Goal: Task Accomplishment & Management: Manage account settings

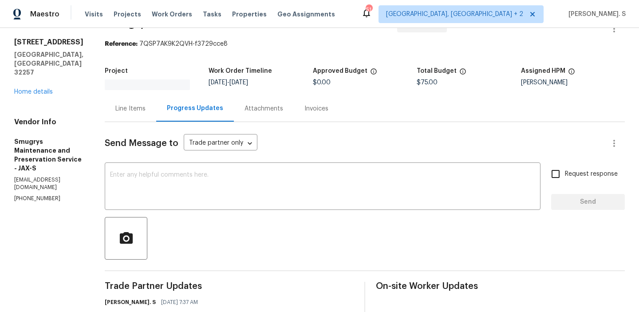
scroll to position [34, 0]
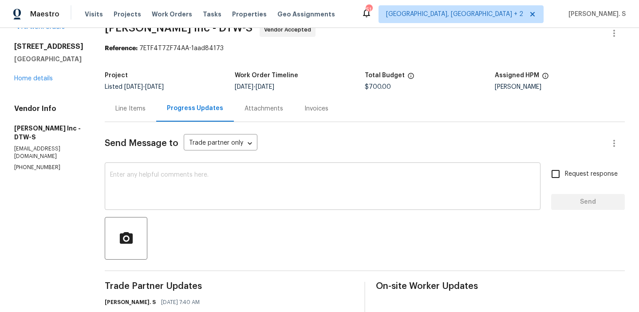
scroll to position [88, 0]
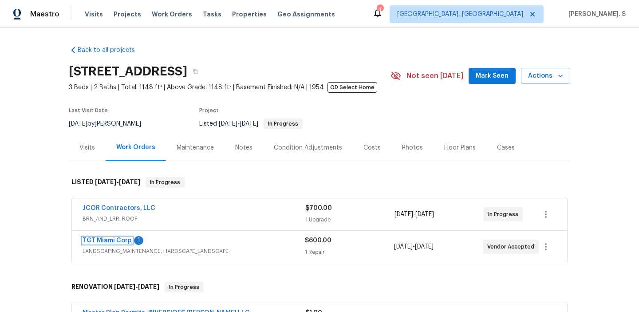
click at [115, 238] on link "TGT Miami Corp" at bounding box center [106, 240] width 49 height 6
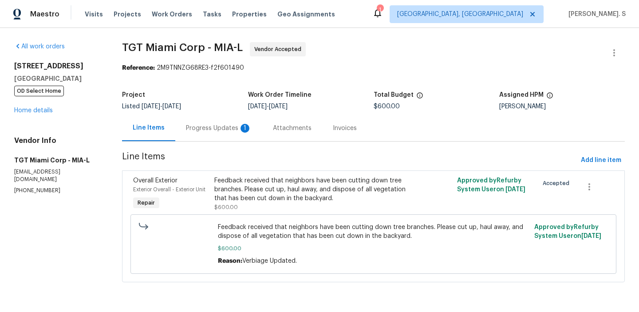
click at [202, 139] on div "Progress Updates 1" at bounding box center [218, 128] width 87 height 26
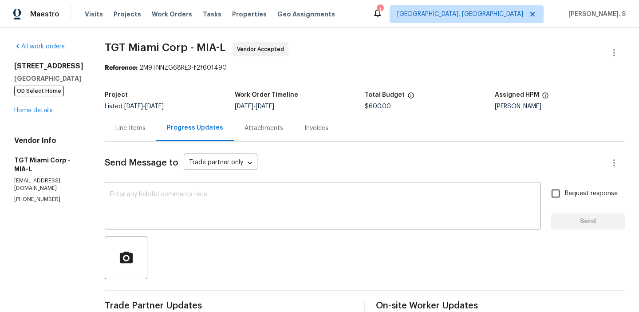
click at [123, 131] on div "Line Items" at bounding box center [130, 128] width 30 height 9
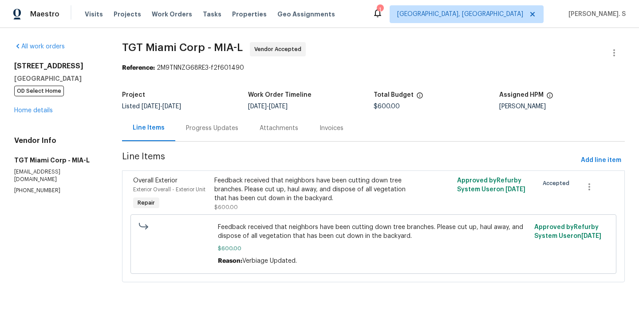
click at [206, 126] on div "Progress Updates" at bounding box center [212, 128] width 52 height 9
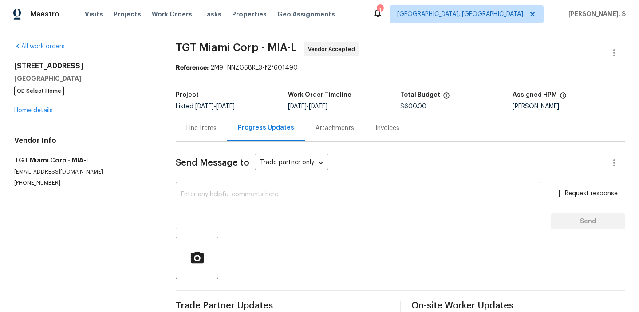
click at [213, 188] on div "x ​" at bounding box center [358, 206] width 365 height 45
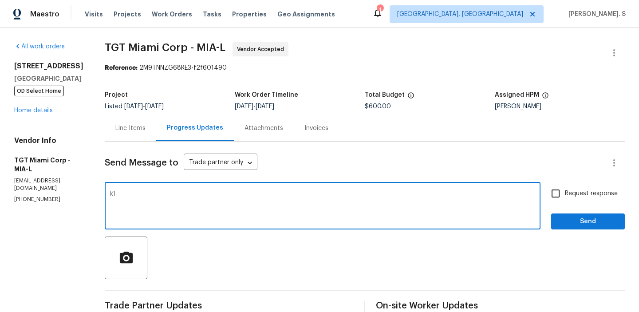
type textarea "K"
type textarea "T"
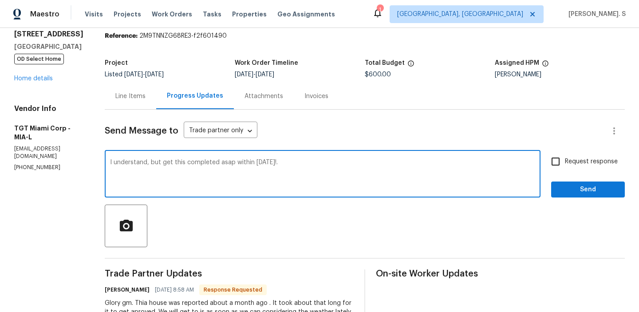
scroll to position [93, 0]
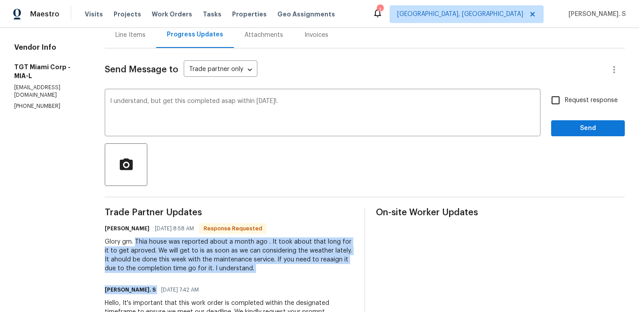
drag, startPoint x: 125, startPoint y: 243, endPoint x: 227, endPoint y: 278, distance: 107.3
copy div "Thia house was reported about a month ago . It took about that long for it to g…"
click at [232, 267] on div "Glory gm. Thia house was reported about a month ago . It took about that long f…" at bounding box center [229, 254] width 249 height 35
drag, startPoint x: 232, startPoint y: 267, endPoint x: 126, endPoint y: 239, distance: 109.3
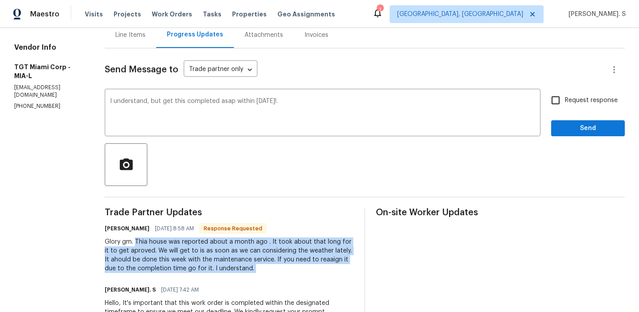
click at [126, 239] on div "Glory gm. Thia house was reported about a month ago . It took about that long f…" at bounding box center [229, 254] width 249 height 35
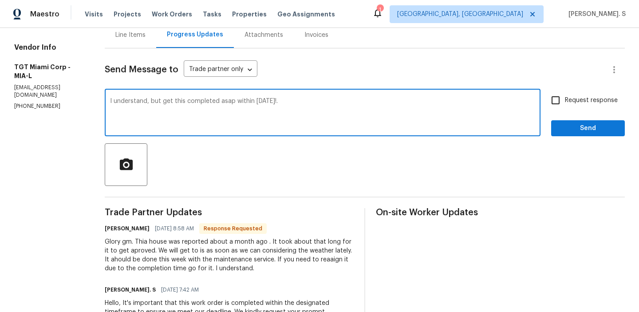
drag, startPoint x: 151, startPoint y: 100, endPoint x: 385, endPoint y: 100, distance: 233.3
click at [385, 100] on textarea "I understand, but get this completed asap within this Thursday!." at bounding box center [322, 113] width 425 height 31
click at [151, 101] on textarea "I understand, but get this completed asap within this Thursday!." at bounding box center [322, 113] width 425 height 31
type textarea "I understand, but kindly get this completed asap within this Thursday!."
click at [569, 127] on span "Send" at bounding box center [587, 128] width 59 height 11
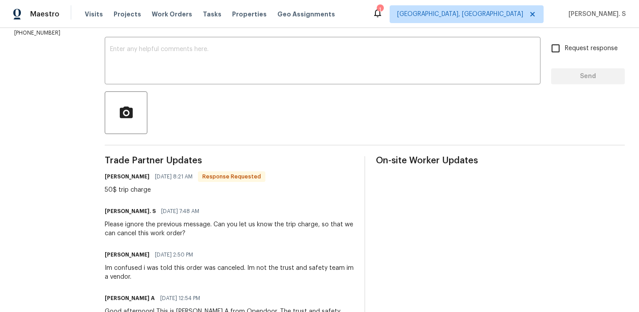
scroll to position [17, 0]
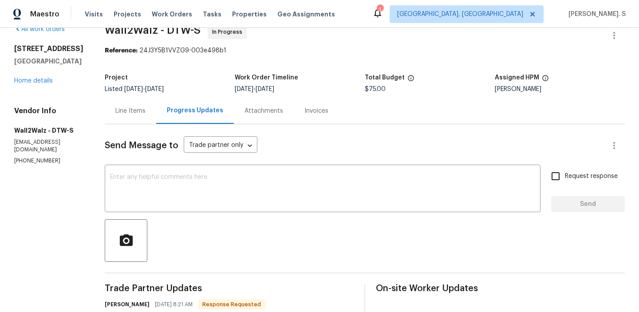
click at [118, 115] on div "Line Items" at bounding box center [130, 110] width 30 height 9
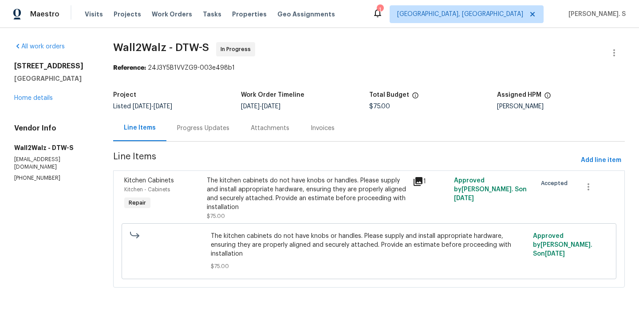
click at [259, 193] on div "The kitchen cabinets do not have knobs or handles. Please supply and install ap…" at bounding box center [307, 193] width 201 height 35
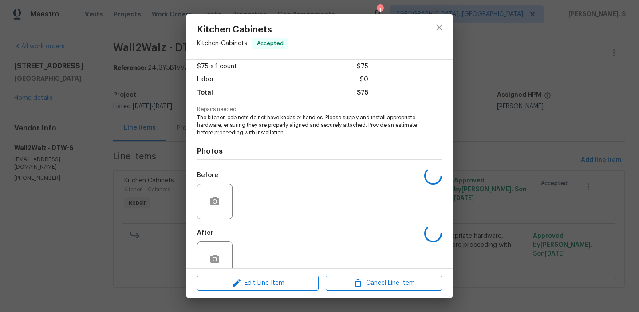
scroll to position [67, 0]
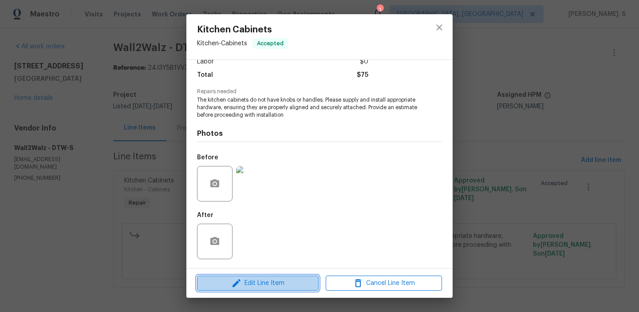
click at [256, 290] on button "Edit Line Item" at bounding box center [258, 283] width 122 height 16
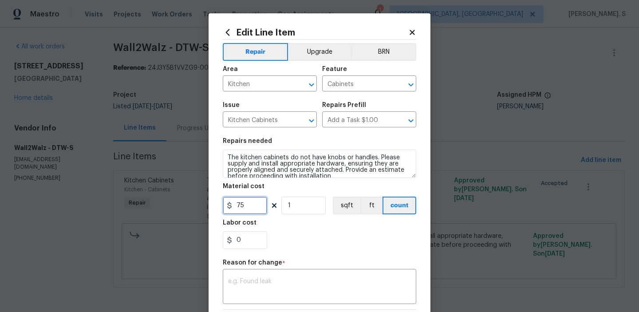
click at [247, 211] on input "75" at bounding box center [245, 205] width 44 height 18
type input "50"
click at [331, 291] on textarea at bounding box center [319, 287] width 183 height 19
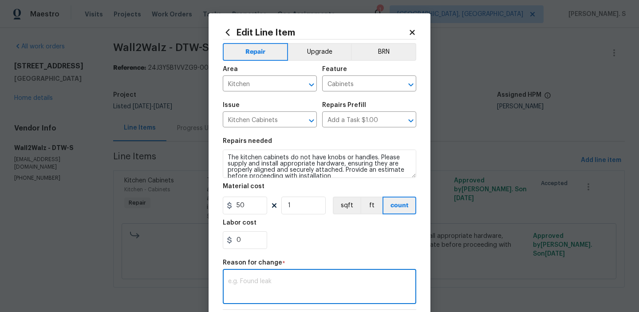
paste textarea "(GJ) Updated per vendor’s final cost."
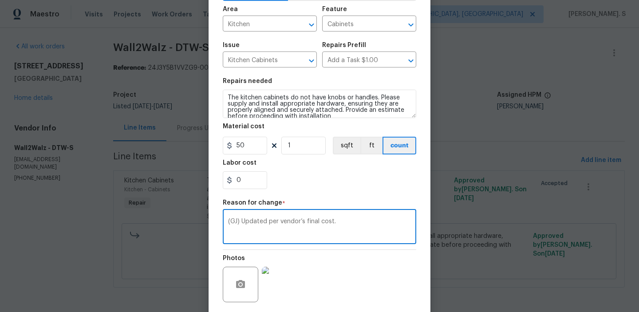
scroll to position [126, 0]
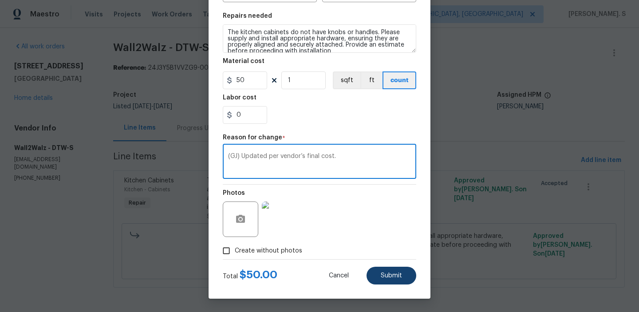
type textarea "(GJ) Updated per vendor’s final cost."
click at [394, 271] on button "Submit" at bounding box center [391, 276] width 50 height 18
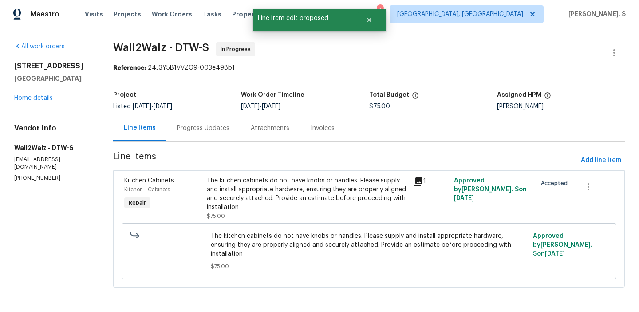
scroll to position [0, 0]
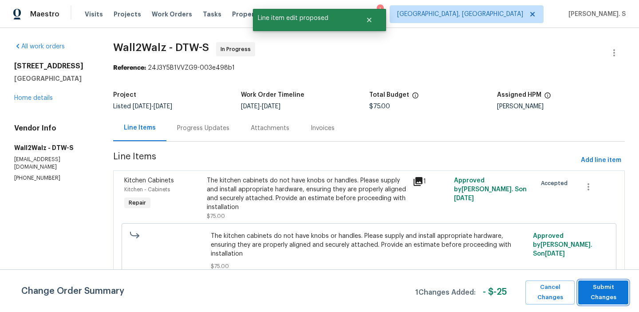
click at [600, 287] on span "Submit Changes" at bounding box center [602, 292] width 41 height 20
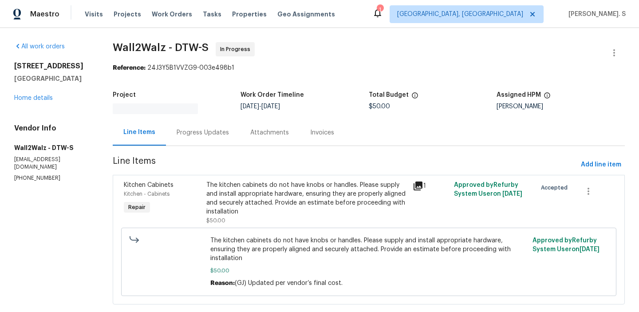
click at [213, 140] on div "Progress Updates" at bounding box center [203, 132] width 74 height 26
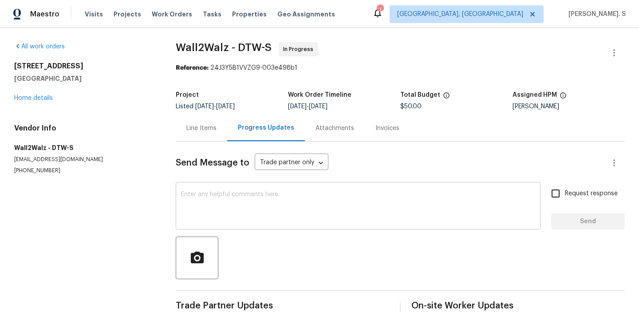
click at [213, 214] on textarea at bounding box center [358, 206] width 354 height 31
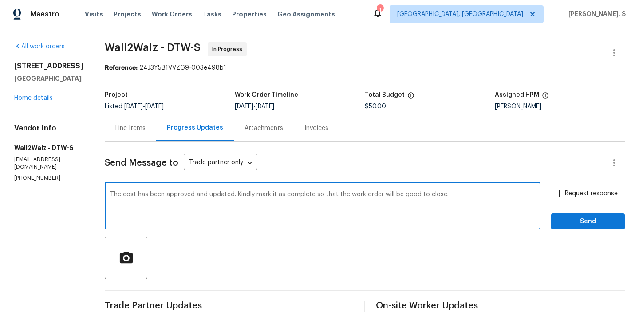
scroll to position [110, 0]
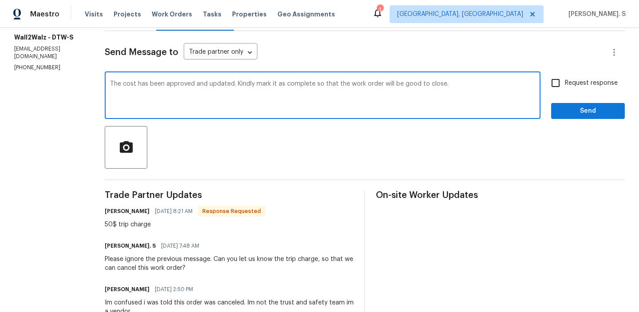
type textarea "The cost has been approved and updated. Kindly mark it as complete so that the …"
click at [135, 225] on div "50$ trip charge" at bounding box center [185, 224] width 161 height 9
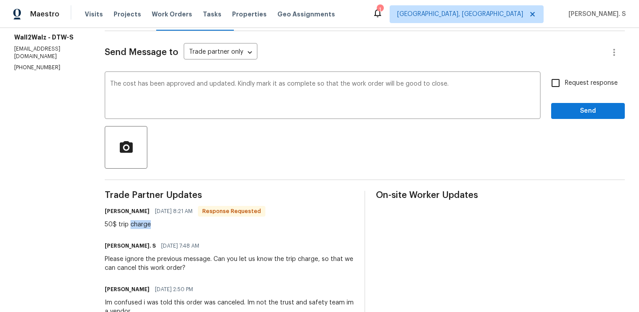
click at [135, 225] on div "50$ trip charge" at bounding box center [185, 224] width 161 height 9
copy div "50$ trip charge"
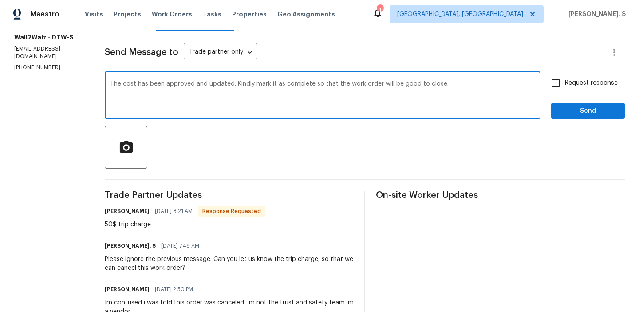
drag, startPoint x: 109, startPoint y: 84, endPoint x: 467, endPoint y: 84, distance: 358.4
click at [467, 84] on textarea "The cost has been approved and updated. Kindly mark it as complete so that the …" at bounding box center [322, 96] width 425 height 31
click at [568, 79] on span "Request response" at bounding box center [591, 83] width 53 height 9
click at [565, 79] on input "Request response" at bounding box center [555, 83] width 19 height 19
checkbox input "true"
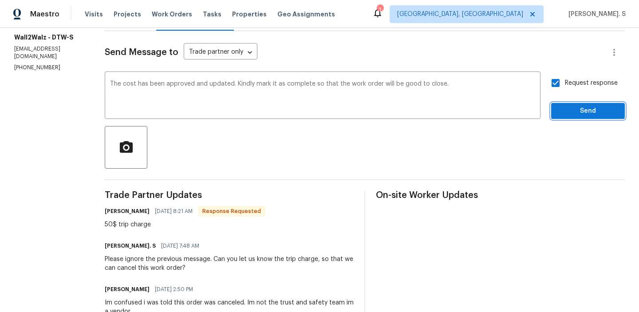
click at [568, 112] on span "Send" at bounding box center [587, 111] width 59 height 11
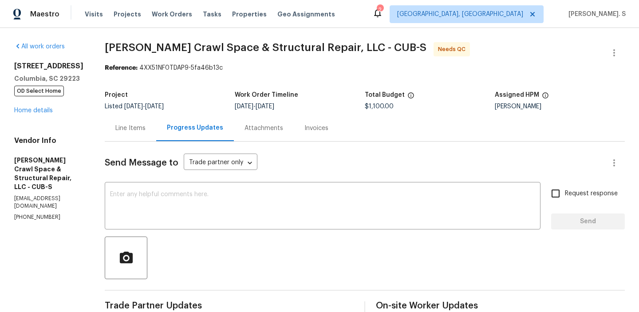
click at [210, 194] on textarea at bounding box center [322, 206] width 425 height 31
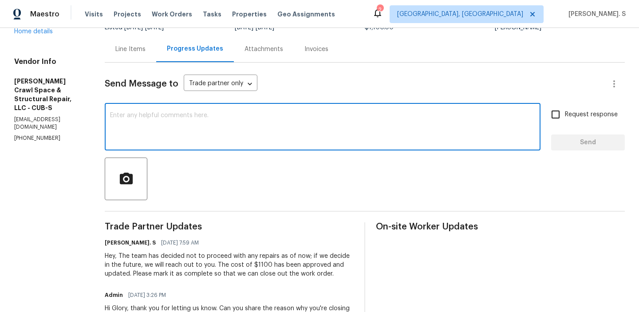
scroll to position [87, 0]
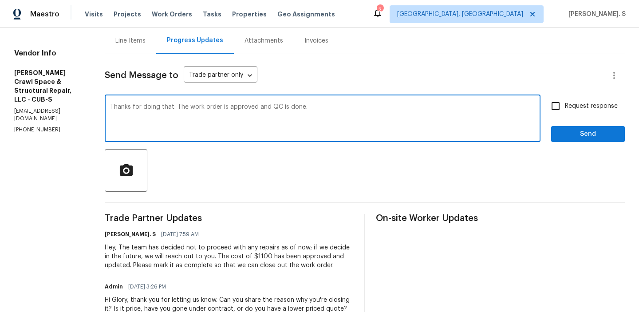
type textarea "Thanks for doing that. The work order is approved and QC is done."
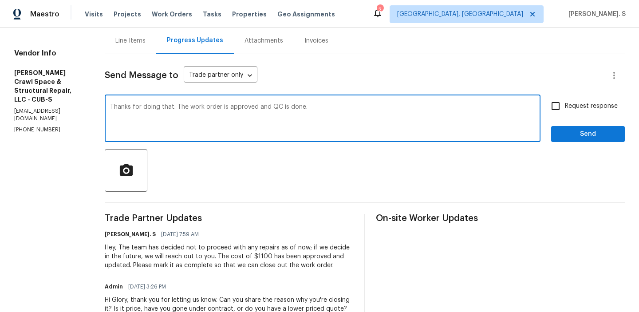
click at [242, 111] on textarea "Thanks for doing that. The work order is approved and QC is done." at bounding box center [322, 119] width 425 height 31
click at [561, 104] on input "Request response" at bounding box center [555, 106] width 19 height 19
checkbox input "true"
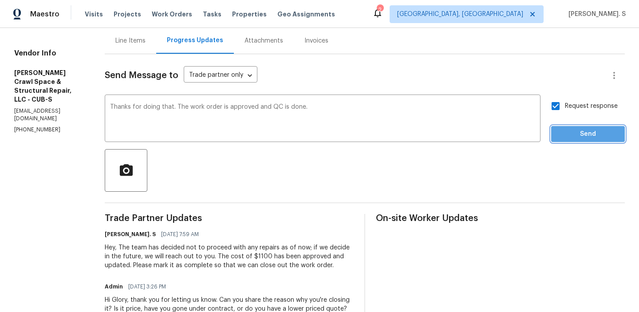
click at [563, 131] on span "Send" at bounding box center [587, 134] width 59 height 11
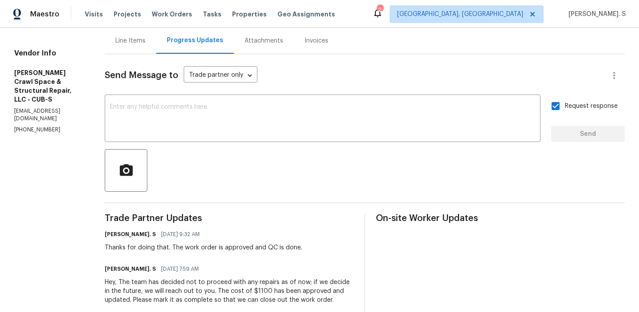
scroll to position [0, 0]
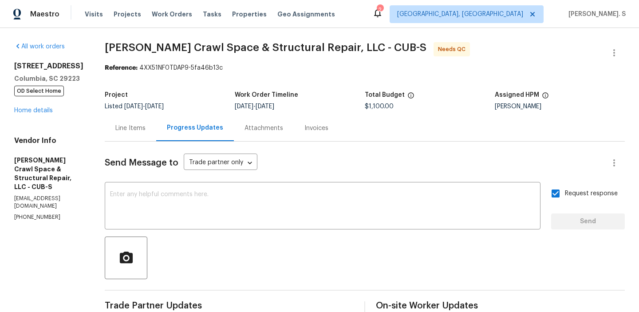
click at [605, 62] on div at bounding box center [613, 52] width 21 height 21
click at [613, 49] on icon "button" at bounding box center [614, 52] width 11 height 11
click at [581, 53] on li "Edit" at bounding box center [585, 53] width 96 height 15
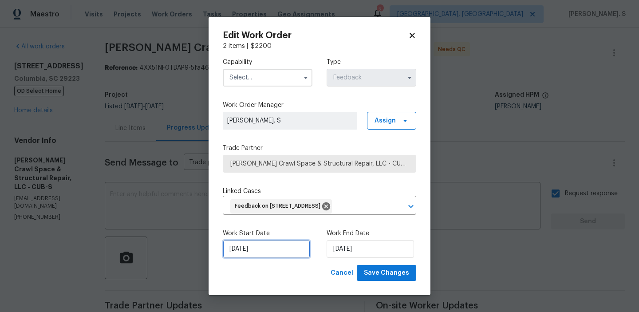
click at [243, 258] on input "8/12/2025" at bounding box center [266, 249] width 87 height 18
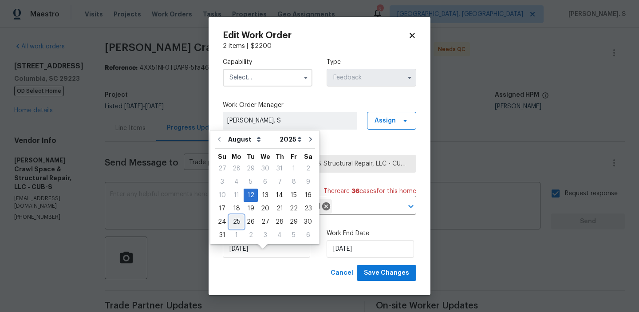
click at [232, 226] on div "25" at bounding box center [236, 222] width 14 height 12
type input "8/25/2025"
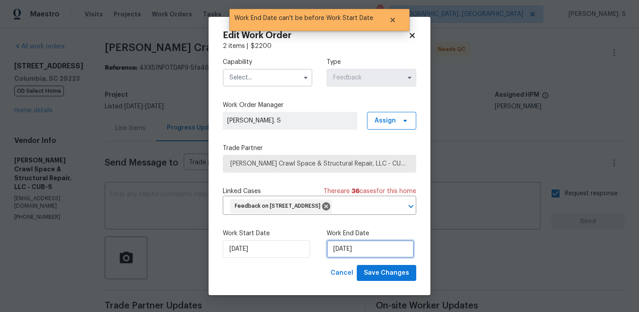
click at [339, 258] on input "8/25/2025" at bounding box center [369, 249] width 87 height 18
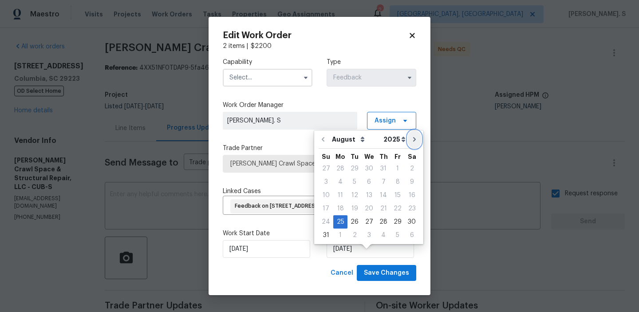
click at [411, 136] on icon "Go to next month" at bounding box center [414, 139] width 7 height 7
type input "9/25/2025"
select select "8"
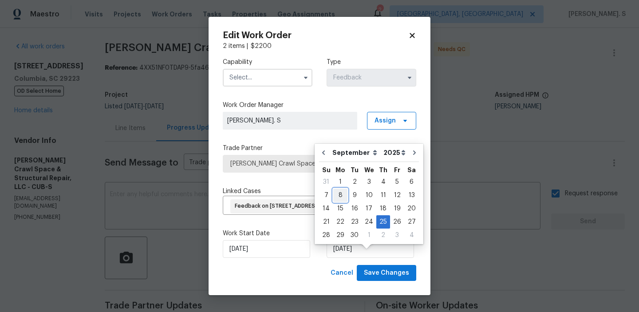
click at [343, 196] on div "8" at bounding box center [340, 195] width 14 height 12
type input "[DATE]"
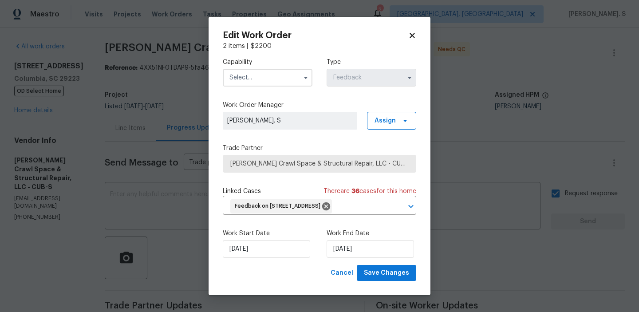
click at [273, 59] on label "Capability" at bounding box center [268, 62] width 90 height 9
click at [271, 74] on input "text" at bounding box center [268, 78] width 90 height 18
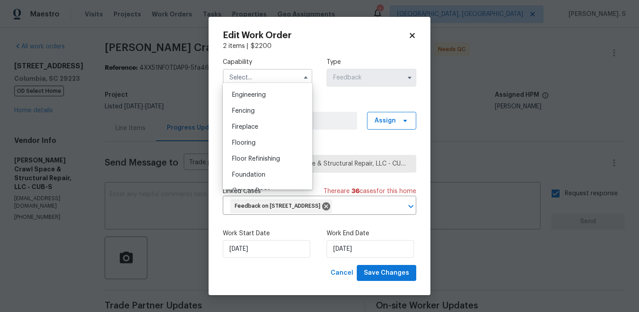
scroll to position [295, 0]
click at [272, 176] on div "Foundation" at bounding box center [267, 175] width 85 height 16
type input "Foundation"
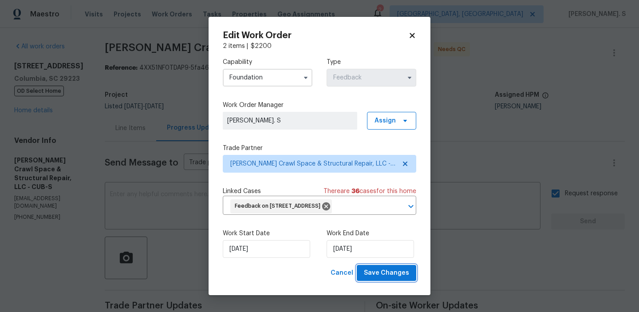
click at [380, 279] on span "Save Changes" at bounding box center [386, 272] width 45 height 11
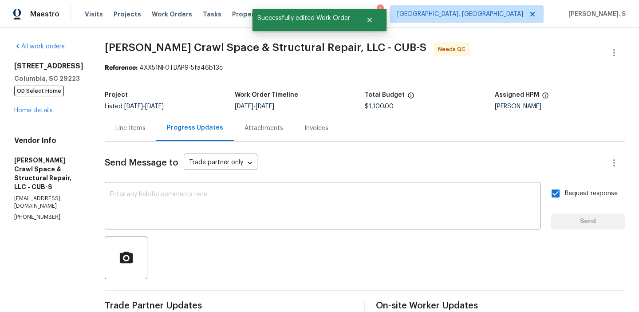
click at [145, 125] on div "Line Items" at bounding box center [130, 128] width 30 height 9
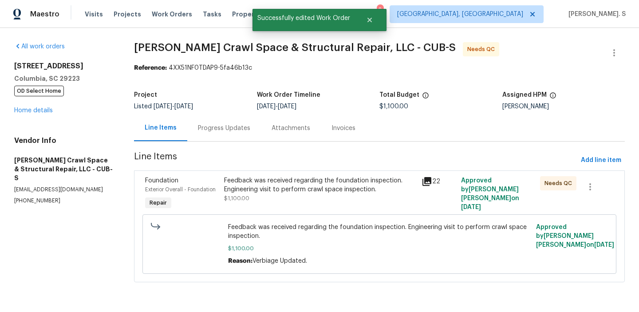
click at [307, 186] on div "Feedback was received regarding the foundation inspection. Engineering visit to…" at bounding box center [320, 185] width 192 height 18
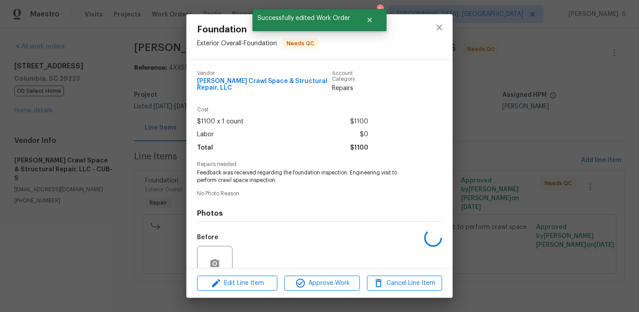
scroll to position [80, 0]
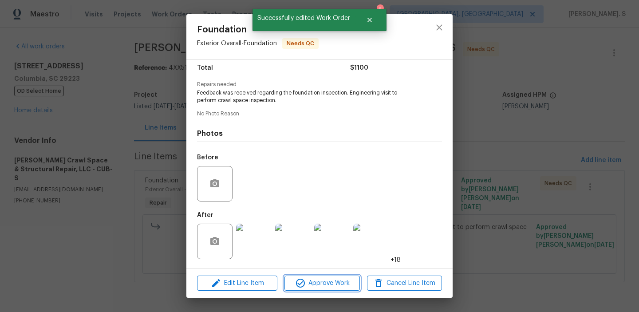
click at [314, 279] on span "Approve Work" at bounding box center [322, 283] width 70 height 11
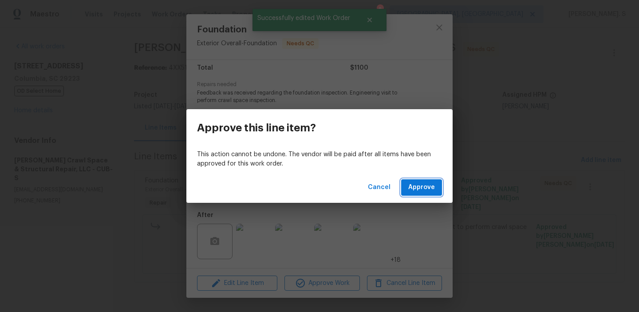
click at [416, 188] on span "Approve" at bounding box center [421, 187] width 27 height 11
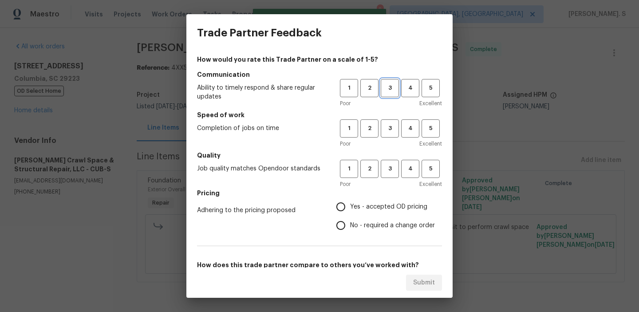
click at [391, 93] on span "3" at bounding box center [389, 88] width 16 height 10
click at [387, 131] on span "3" at bounding box center [389, 128] width 16 height 10
click at [390, 172] on span "3" at bounding box center [389, 169] width 16 height 10
click at [399, 221] on span "No - required a change order" at bounding box center [392, 225] width 85 height 9
click at [350, 220] on input "No - required a change order" at bounding box center [340, 225] width 19 height 19
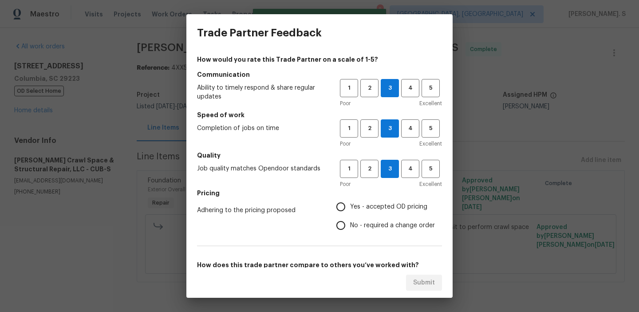
radio input "true"
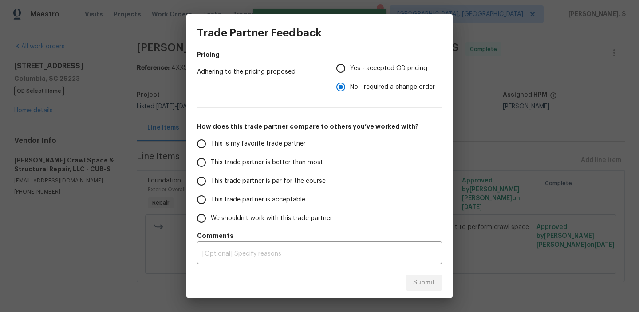
click at [313, 181] on span "This trade partner is par for the course" at bounding box center [268, 181] width 115 height 9
click at [211, 181] on input "This trade partner is par for the course" at bounding box center [201, 181] width 19 height 19
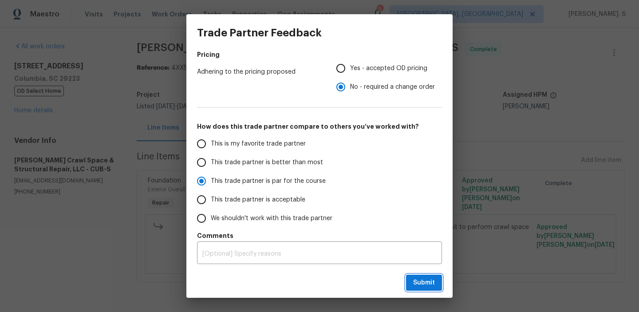
click at [428, 284] on span "Submit" at bounding box center [424, 282] width 22 height 11
radio input "true"
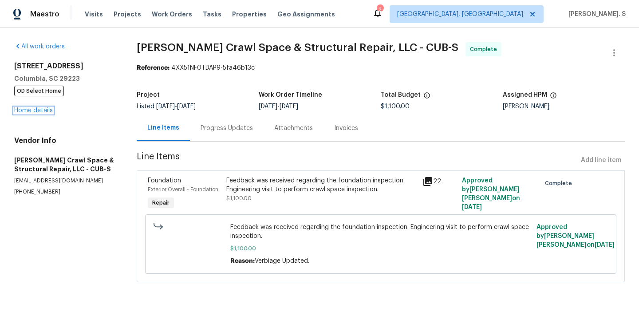
click at [27, 110] on link "Home details" at bounding box center [33, 110] width 39 height 6
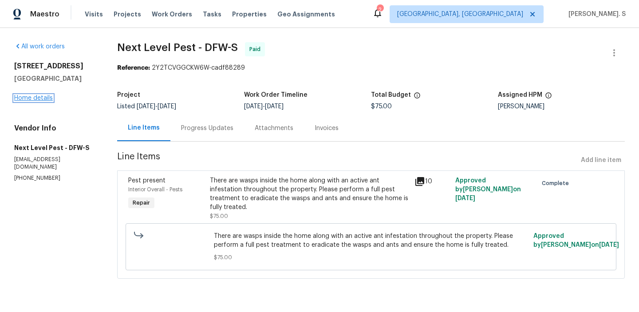
click at [41, 99] on link "Home details" at bounding box center [33, 98] width 39 height 6
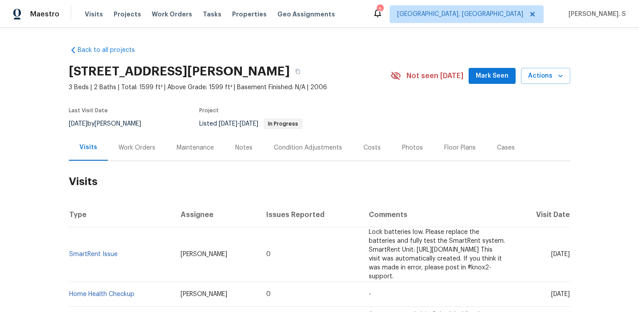
click at [137, 148] on div "Work Orders" at bounding box center [136, 147] width 37 height 9
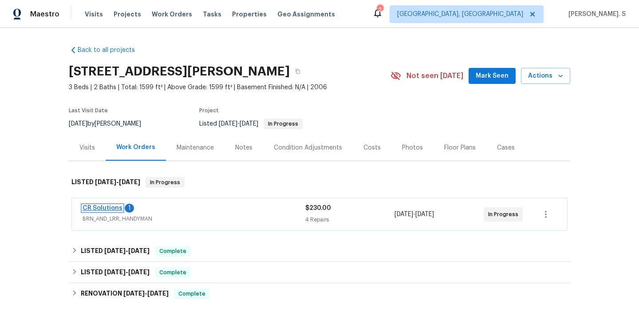
click at [111, 207] on link "CR Solutions" at bounding box center [102, 208] width 40 height 6
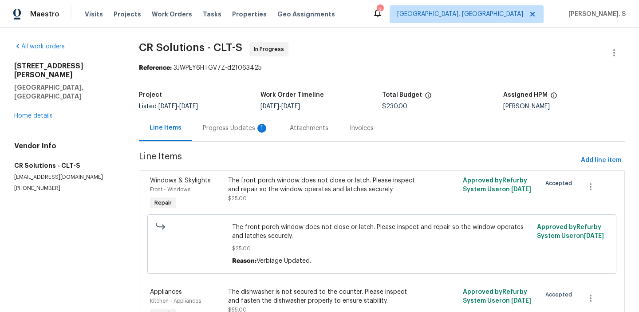
click at [244, 126] on div "Progress Updates 1" at bounding box center [236, 128] width 66 height 9
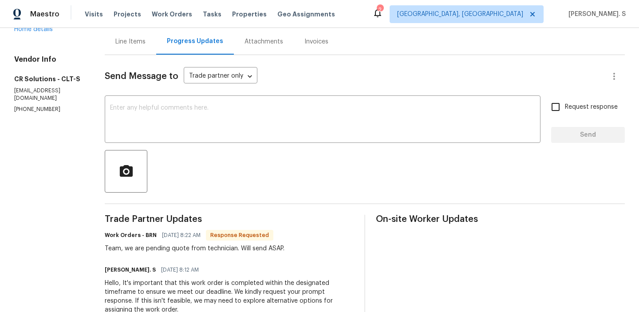
scroll to position [91, 0]
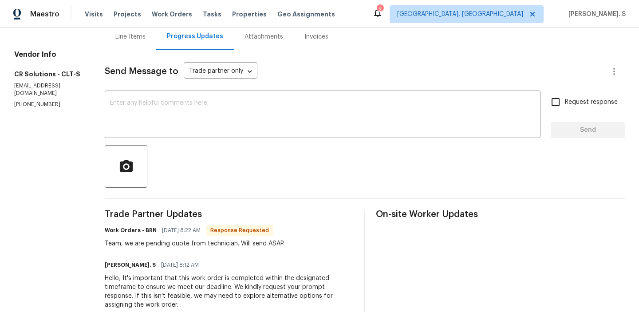
click at [244, 126] on textarea at bounding box center [322, 115] width 425 height 31
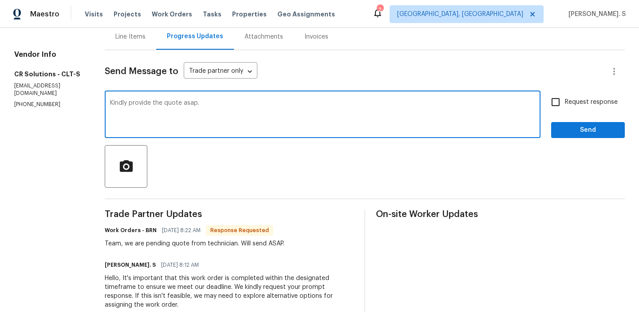
click at [244, 126] on textarea "Kindly provide the quote asap." at bounding box center [322, 115] width 425 height 31
type textarea "Kindly provide the quote asap."
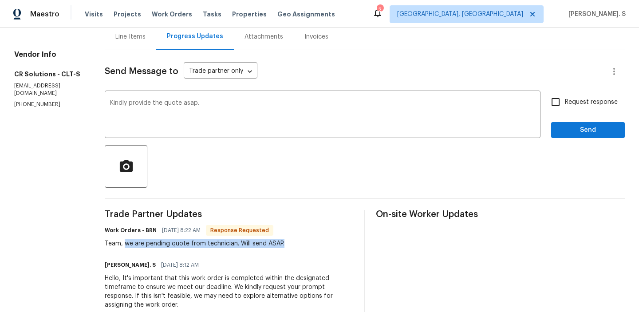
drag, startPoint x: 120, startPoint y: 246, endPoint x: 286, endPoint y: 241, distance: 166.0
click at [286, 241] on div "Work Orders - BRN 09/08/2025 8:22 AM Response Requested Team, we are pending qu…" at bounding box center [229, 236] width 249 height 24
copy div "we are pending quote from technician. Will send ASAP."
click at [554, 104] on input "Request response" at bounding box center [555, 102] width 19 height 19
checkbox input "true"
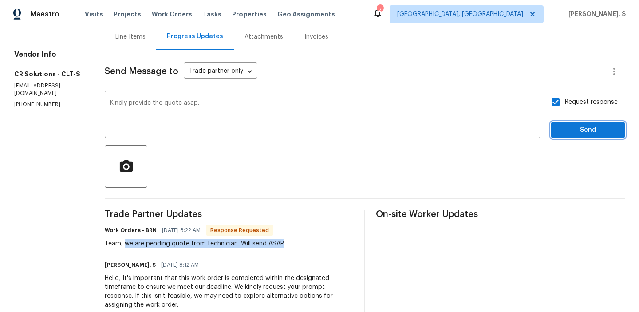
click at [565, 128] on span "Send" at bounding box center [587, 130] width 59 height 11
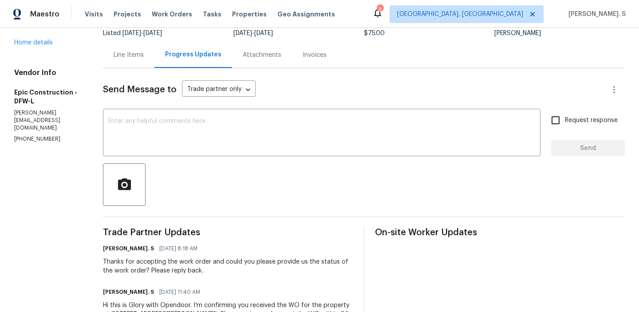
scroll to position [122, 0]
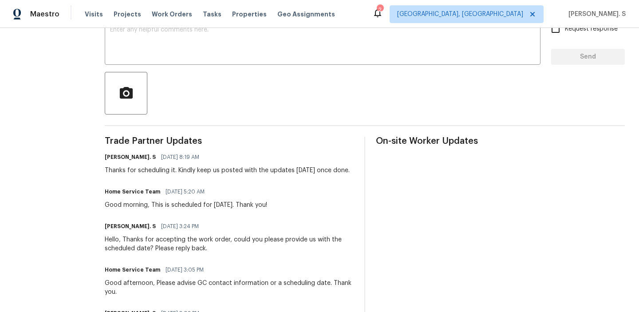
scroll to position [165, 0]
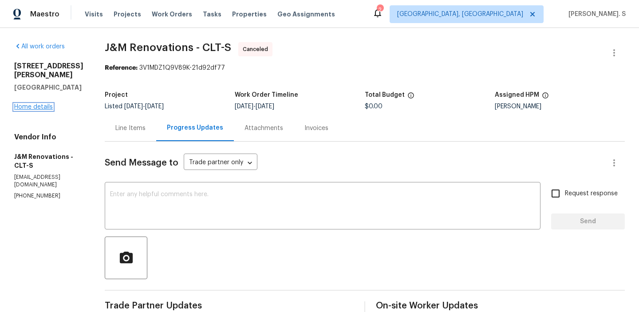
click at [39, 104] on link "Home details" at bounding box center [33, 107] width 39 height 6
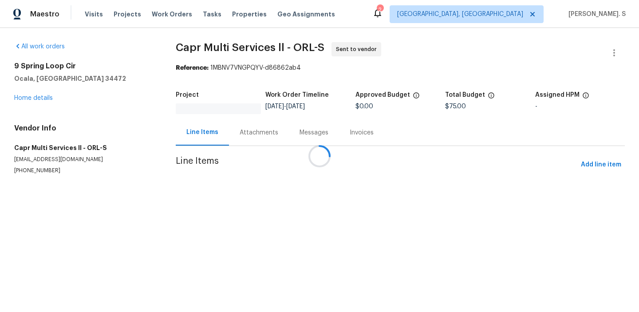
click at [242, 193] on div at bounding box center [319, 156] width 639 height 312
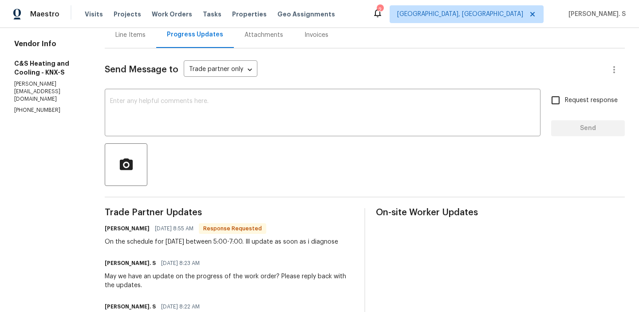
scroll to position [94, 0]
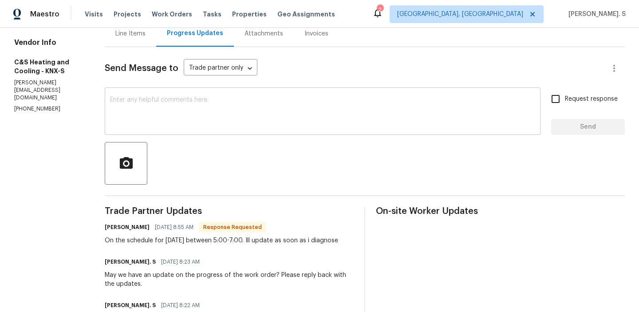
click at [247, 90] on div "x ​" at bounding box center [323, 112] width 436 height 45
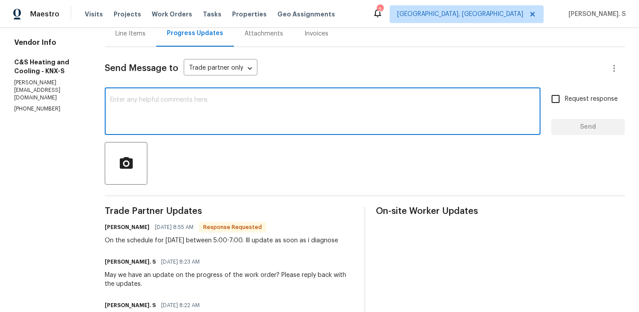
click at [247, 90] on div "x ​" at bounding box center [323, 112] width 436 height 45
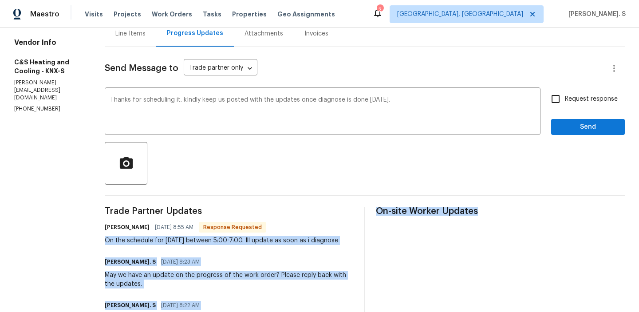
drag, startPoint x: 173, startPoint y: 242, endPoint x: 397, endPoint y: 243, distance: 224.4
click at [398, 242] on div "All work orders [STREET_ADDRESS] Home details Vendor Info C&S Heating and Cooli…" at bounding box center [319, 188] width 639 height 511
copy div "On the schedule for [DATE] between 5:00-7:00. Ill update as soon as i diagnose …"
click at [338, 243] on div "On the schedule for today between 5:00-7:00. Ill update as soon as i diagnose" at bounding box center [221, 240] width 233 height 9
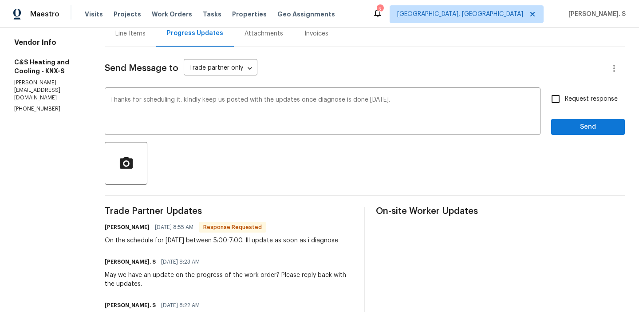
click at [338, 243] on div "On the schedule for today between 5:00-7:00. Ill update as soon as i diagnose" at bounding box center [221, 240] width 233 height 9
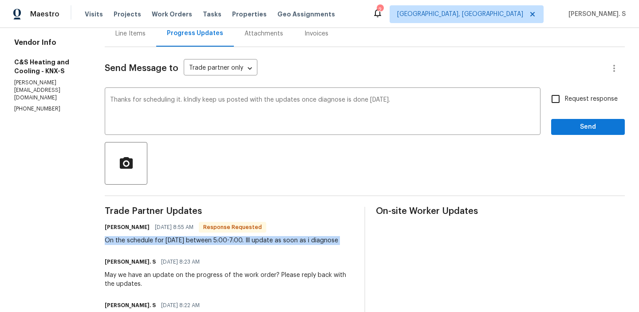
click at [0, 0] on div "the diagnosis" at bounding box center [0, 0] width 0 height 0
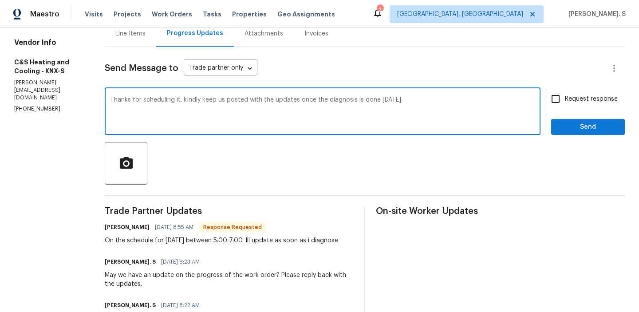
click at [329, 106] on textarea "Thanks for scheduling it. kIndly keep us posted with the updates once the diagn…" at bounding box center [322, 112] width 425 height 31
type textarea "Thanks for scheduling it. kIndly keep us posted with the updates once the diagn…"
click at [573, 99] on span "Request response" at bounding box center [591, 98] width 53 height 9
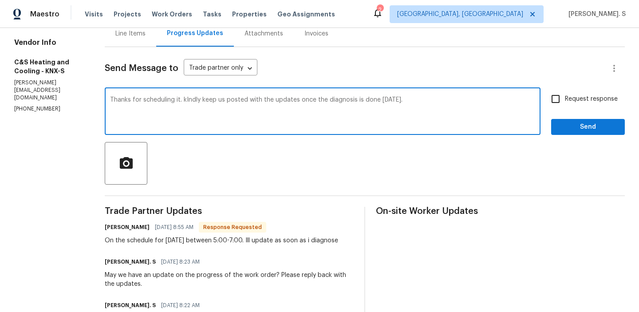
click at [565, 99] on input "Request response" at bounding box center [555, 99] width 19 height 19
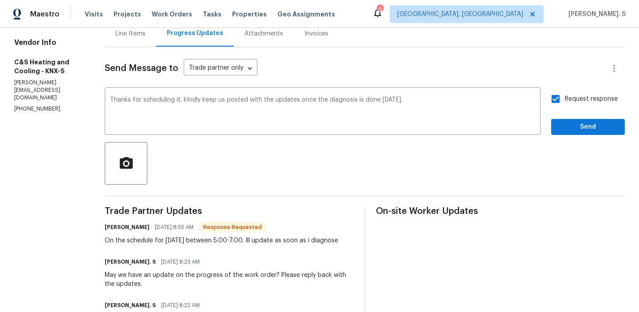
click at [563, 98] on input "Request response" at bounding box center [555, 99] width 19 height 19
checkbox input "true"
click at [563, 123] on span "Send" at bounding box center [587, 127] width 59 height 11
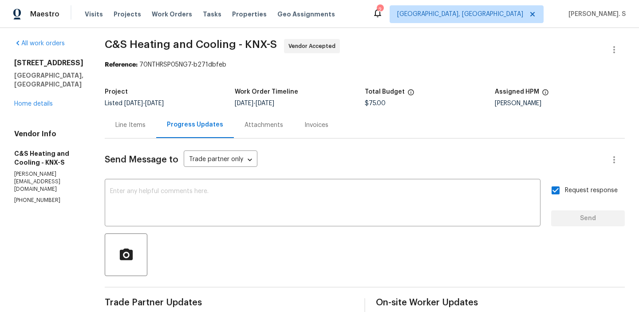
scroll to position [0, 0]
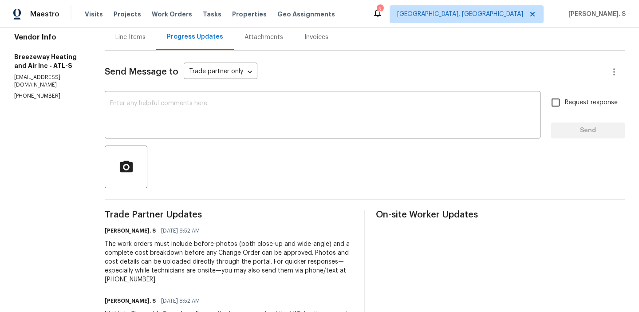
scroll to position [135, 0]
